Goal: Information Seeking & Learning: Find specific fact

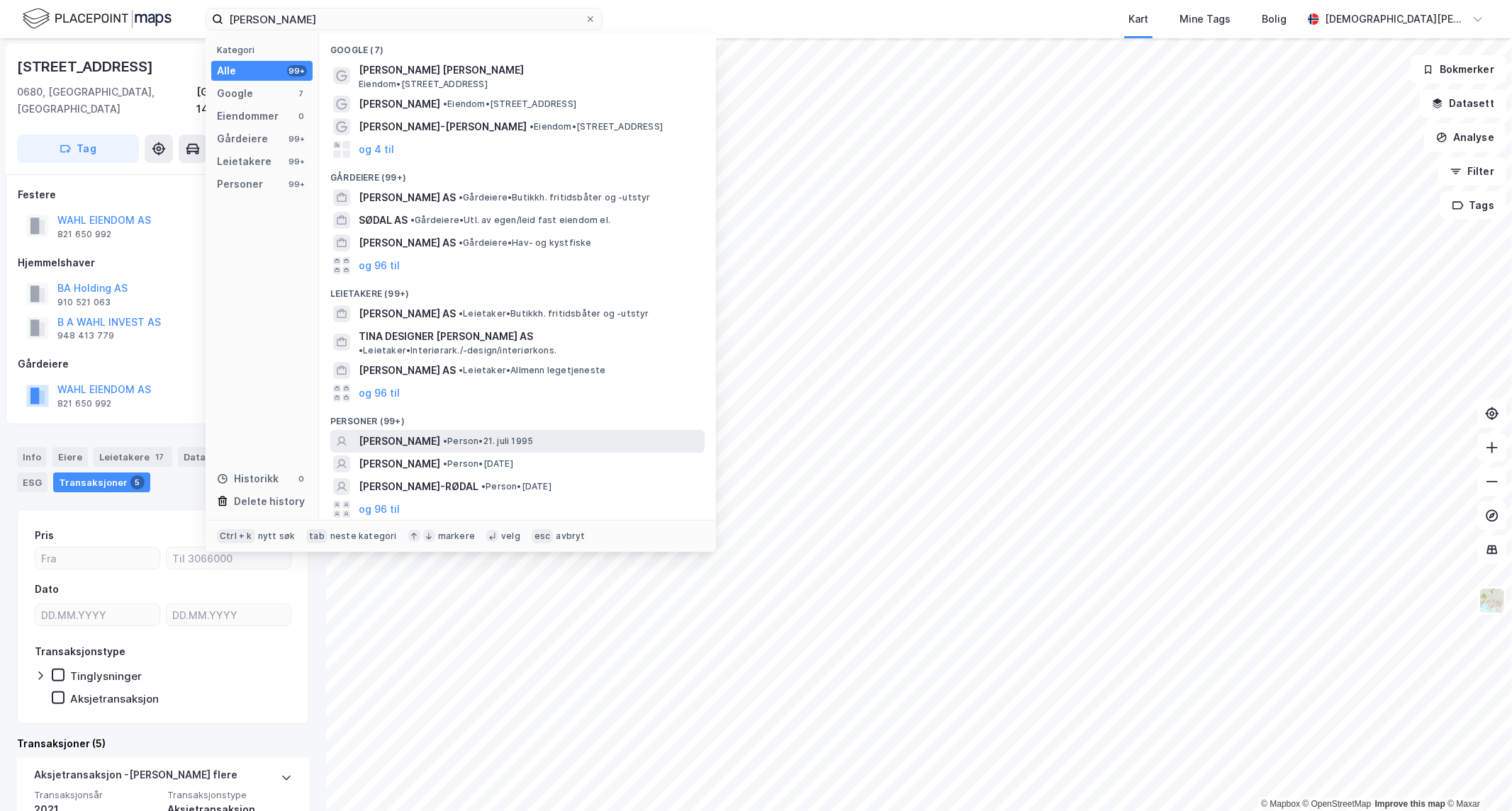
type input "[PERSON_NAME]"
click at [466, 436] on span "• Person • [DATE]" at bounding box center [487, 441] width 90 height 11
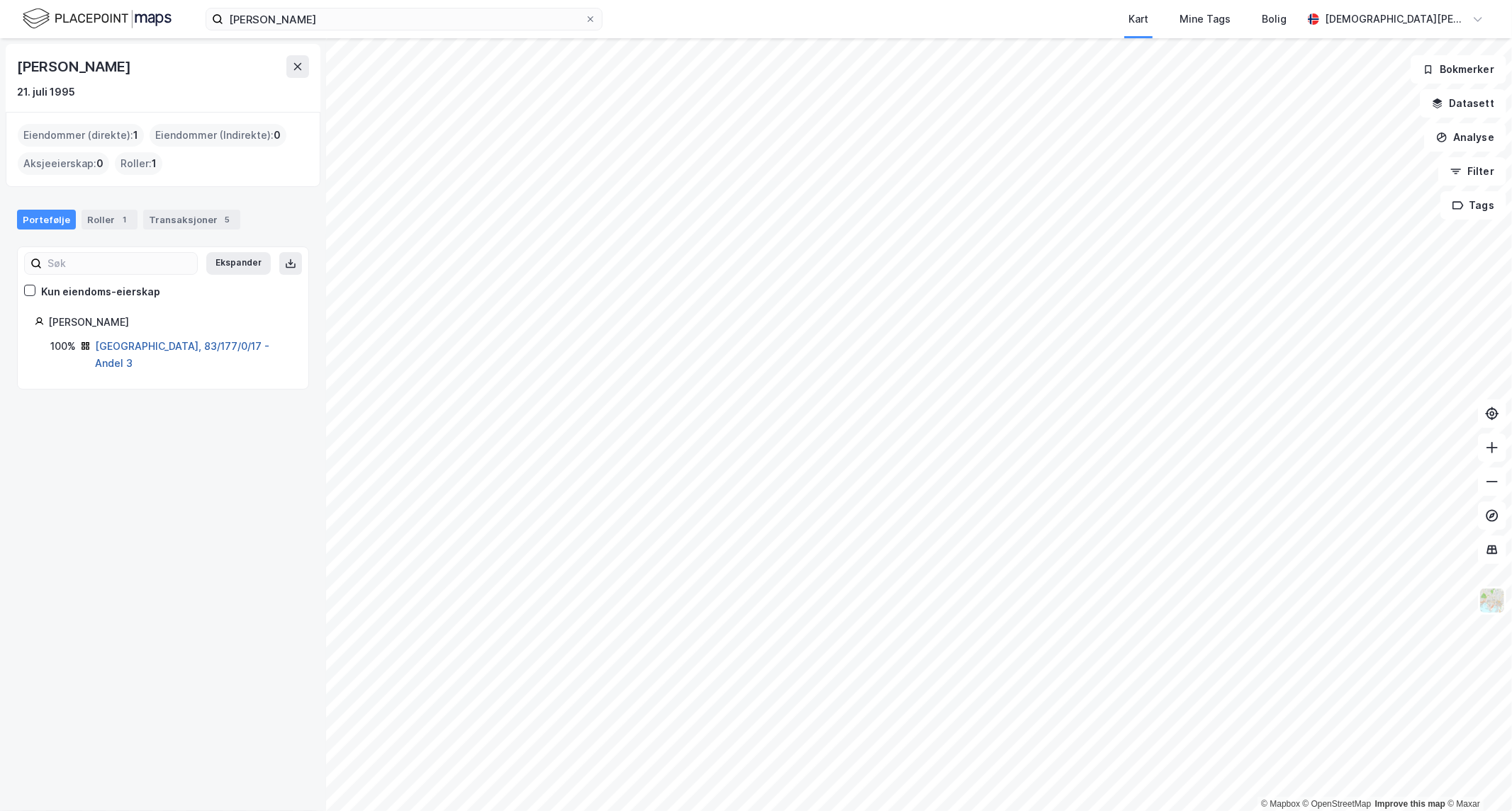
click at [180, 343] on link "[GEOGRAPHIC_DATA], 83/177/0/17 - Andel 3" at bounding box center [183, 355] width 175 height 29
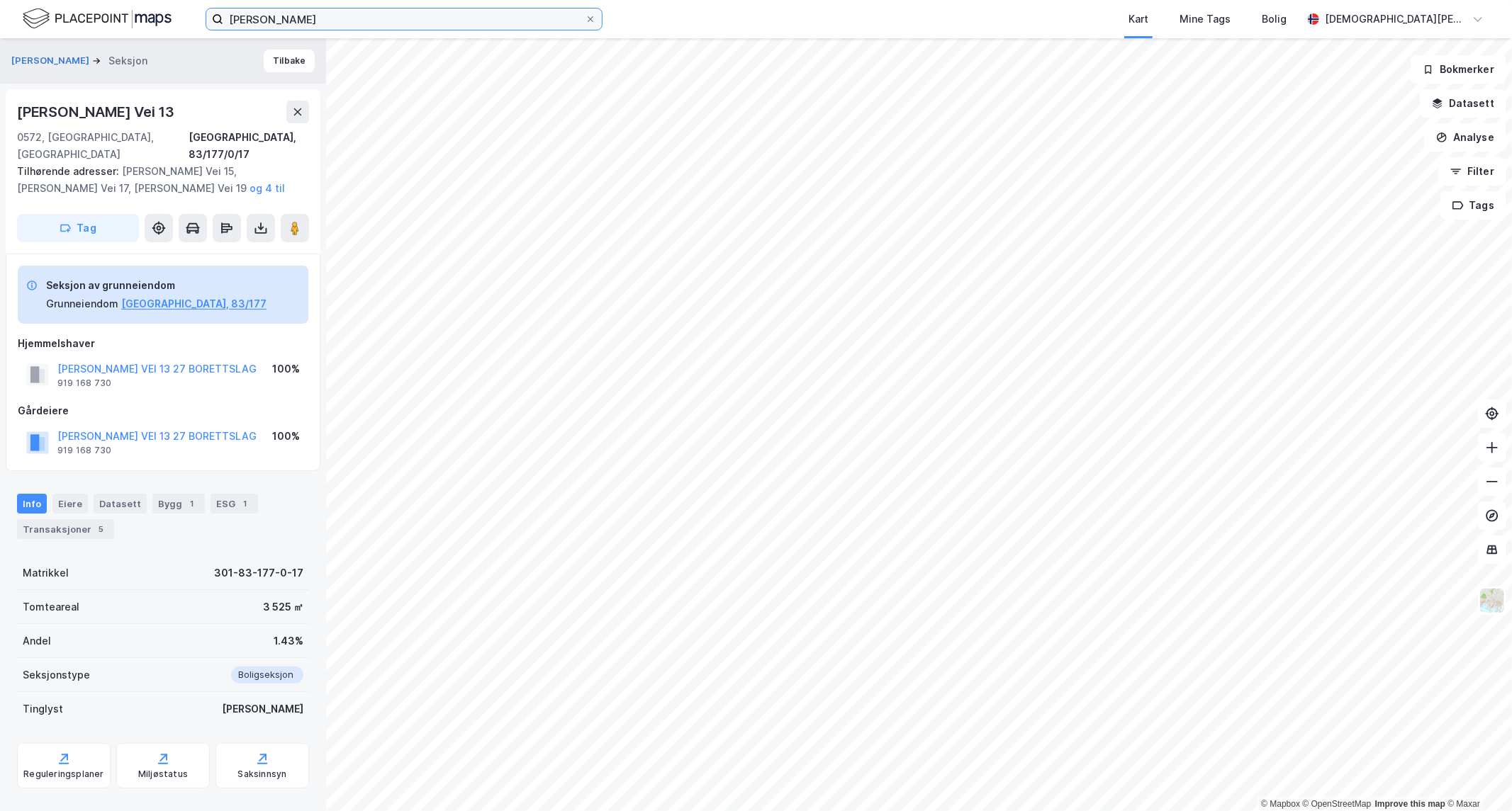
click at [349, 25] on input "[PERSON_NAME]" at bounding box center [403, 19] width 361 height 21
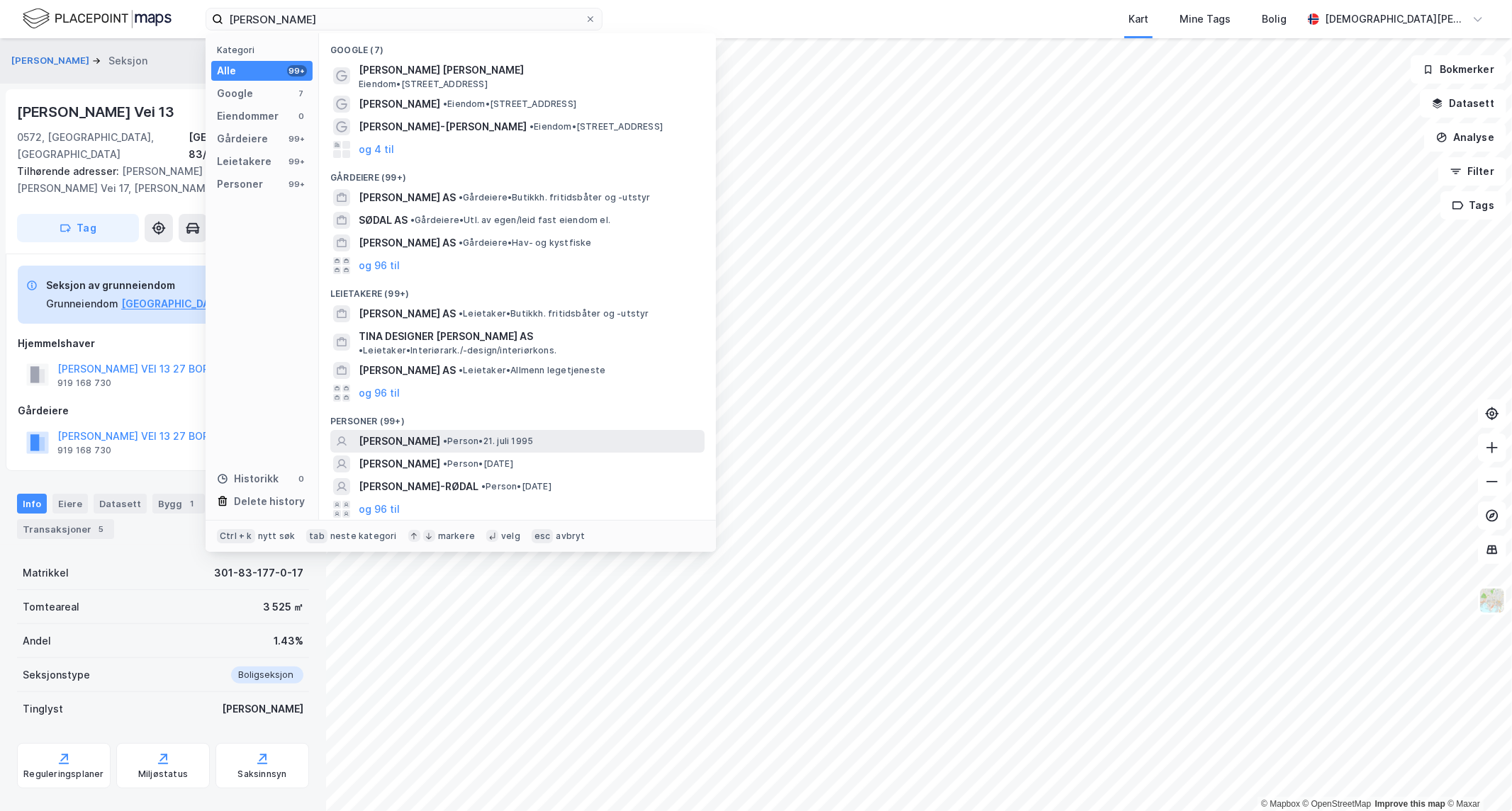
click at [514, 436] on span "• Person • [DATE]" at bounding box center [487, 441] width 90 height 11
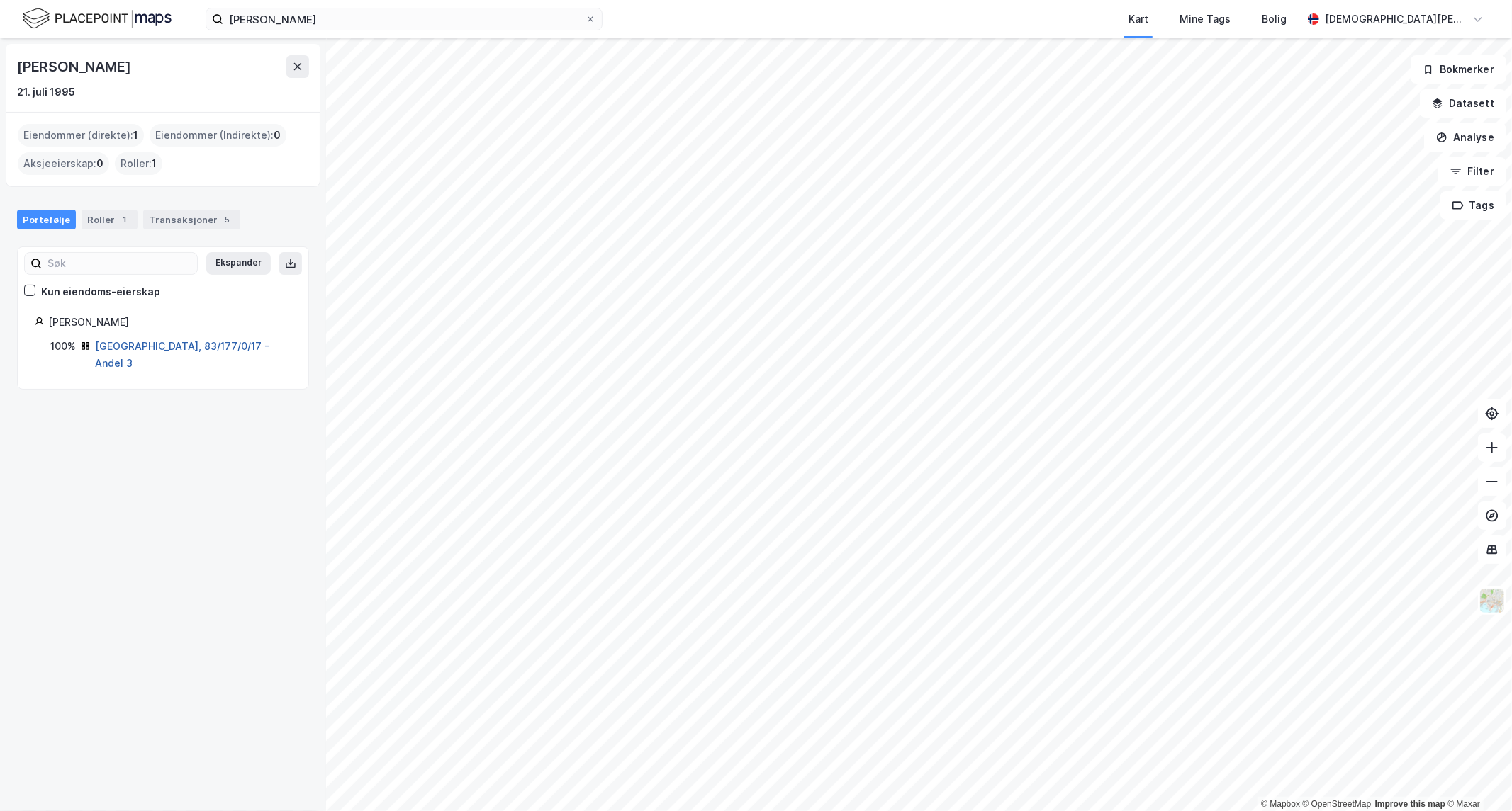
click at [153, 344] on link "[GEOGRAPHIC_DATA], 83/177/0/17 - Andel 3" at bounding box center [183, 355] width 175 height 29
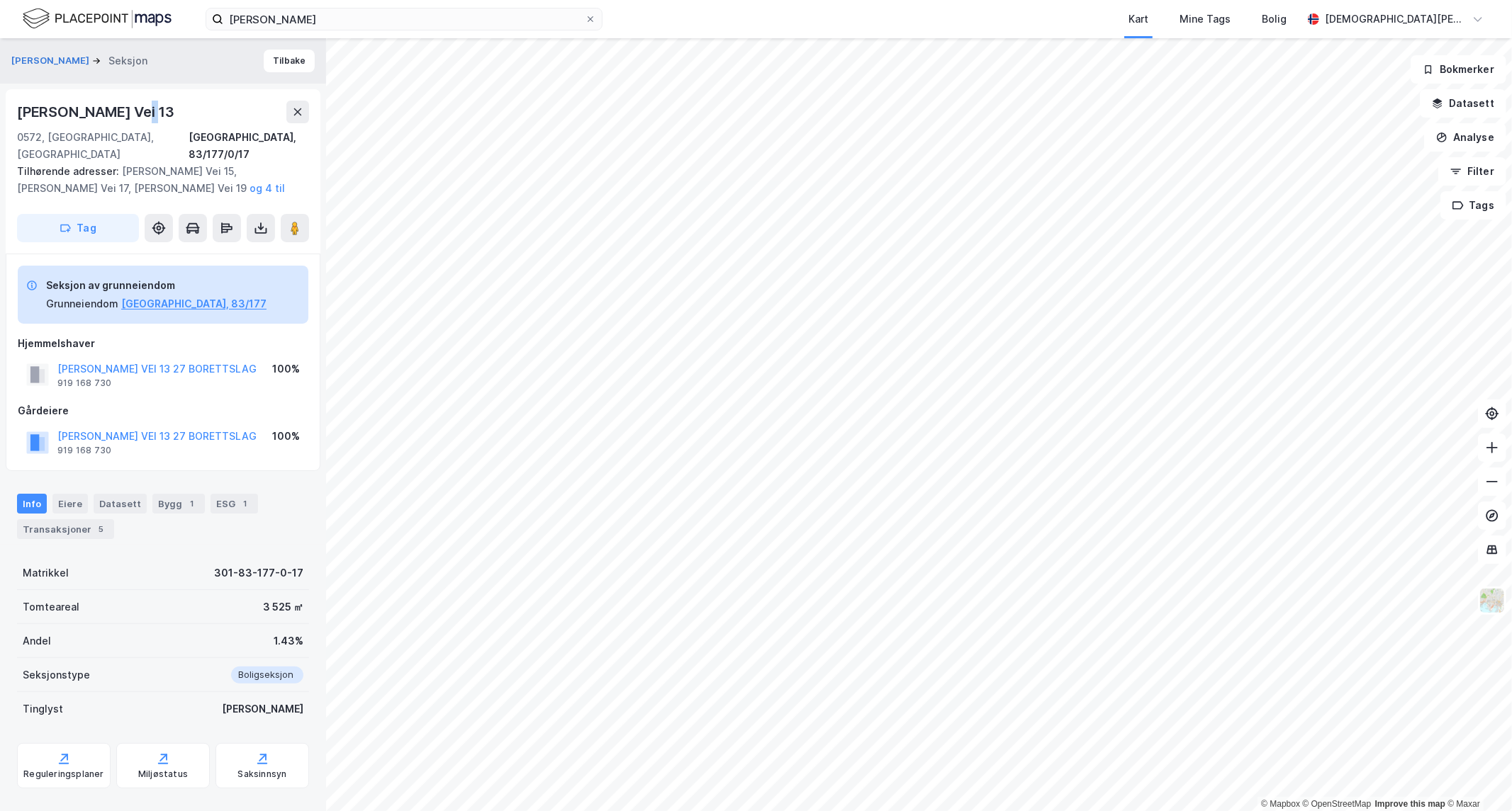
drag, startPoint x: 155, startPoint y: 112, endPoint x: 125, endPoint y: 105, distance: 30.8
click at [125, 105] on div "[PERSON_NAME] Vei 13" at bounding box center [163, 112] width 292 height 23
click at [126, 106] on div "[PERSON_NAME] Vei 13" at bounding box center [97, 112] width 160 height 23
